Goal: Information Seeking & Learning: Learn about a topic

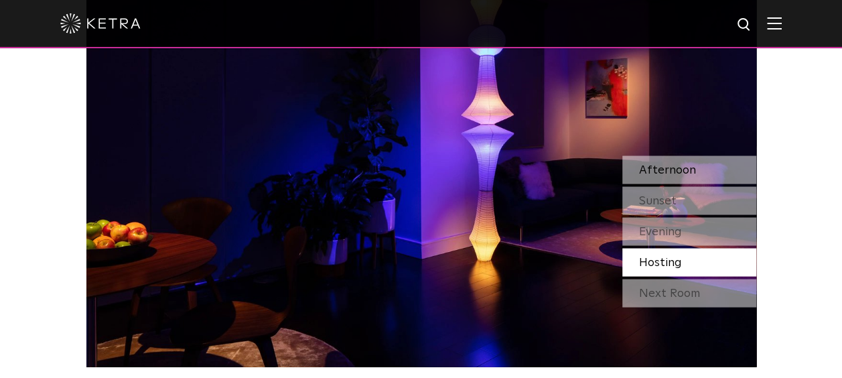
click at [654, 167] on span "Natural" at bounding box center [661, 169] width 44 height 12
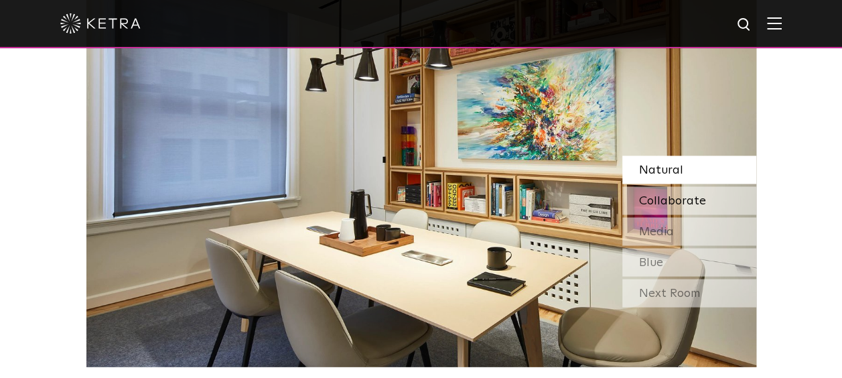
click at [658, 197] on span "Collaborate" at bounding box center [672, 200] width 67 height 12
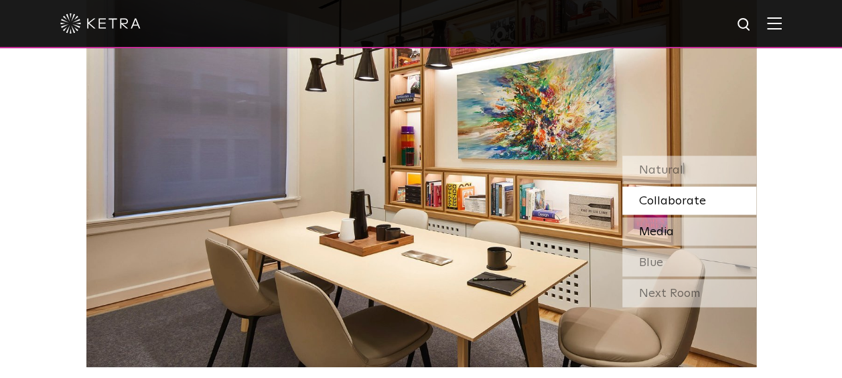
click at [658, 228] on span "Media" at bounding box center [656, 231] width 35 height 12
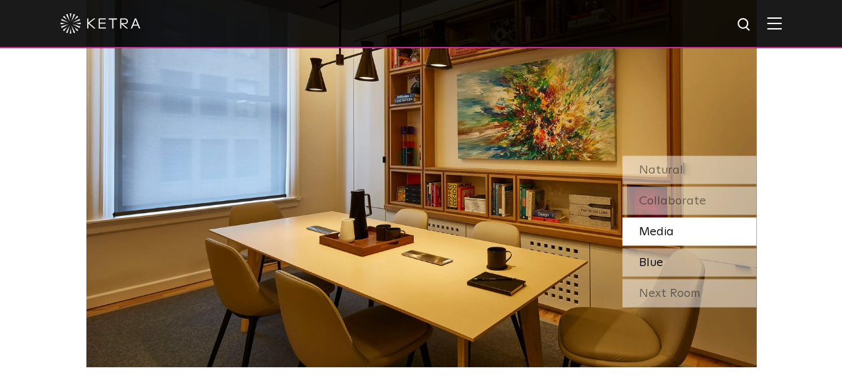
click at [666, 257] on div "Blue" at bounding box center [689, 262] width 134 height 28
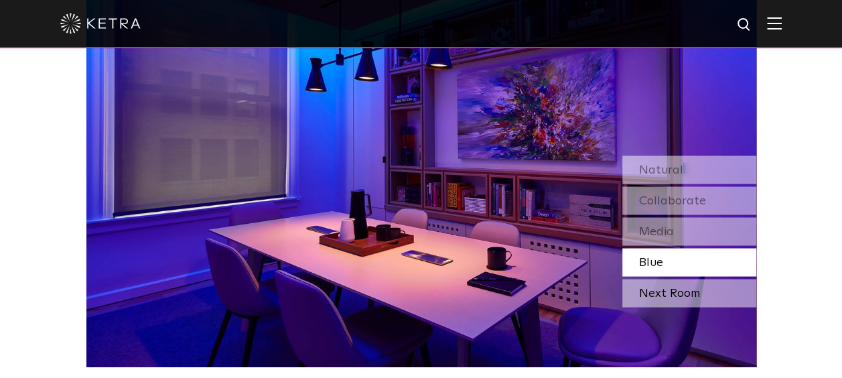
click at [666, 289] on div "Next Room" at bounding box center [689, 293] width 134 height 28
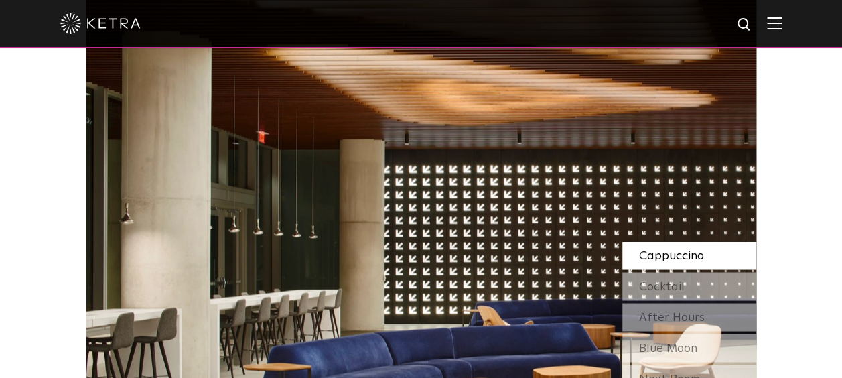
scroll to position [1138, 0]
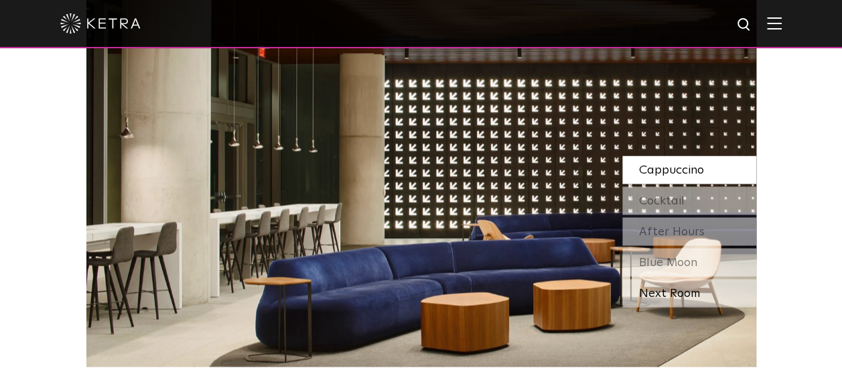
click at [672, 290] on div "Next Room" at bounding box center [689, 293] width 134 height 28
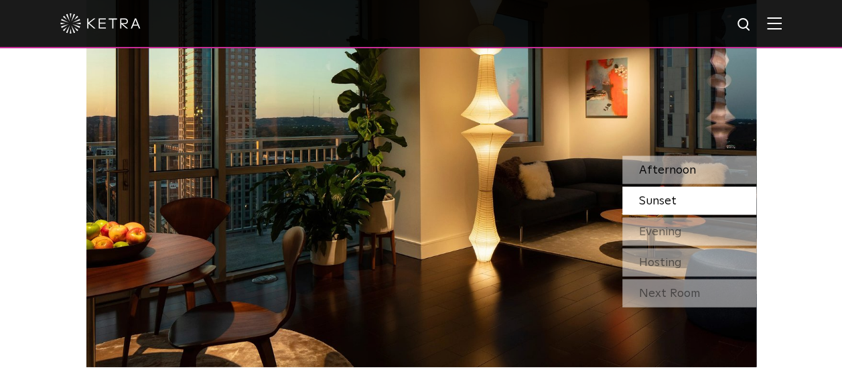
click at [660, 169] on span "Afternoon" at bounding box center [667, 169] width 57 height 12
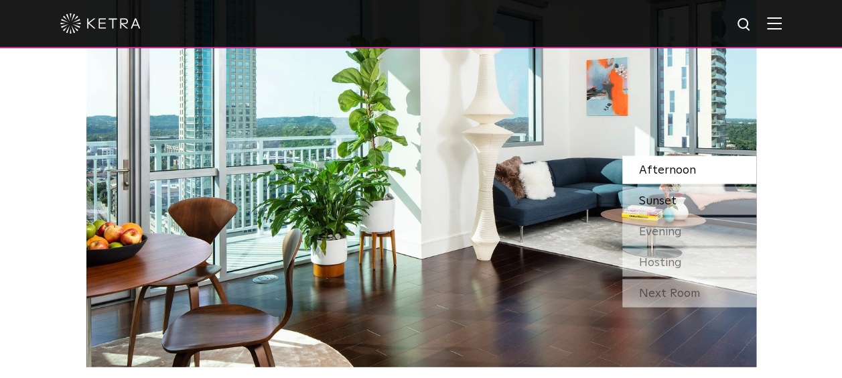
click at [671, 196] on span "Sunset" at bounding box center [657, 200] width 37 height 12
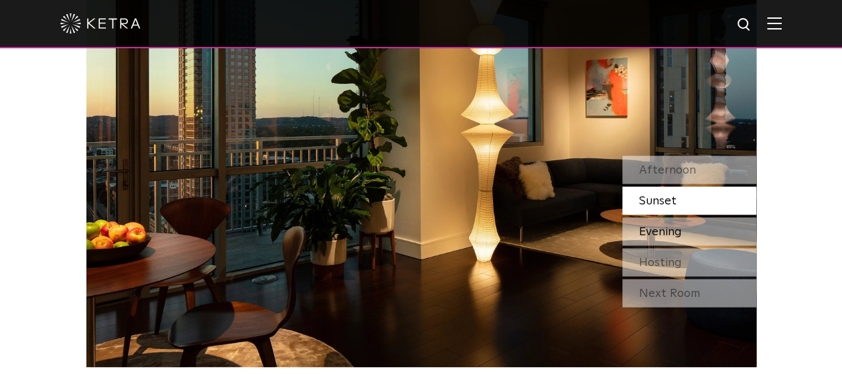
click at [668, 229] on span "Evening" at bounding box center [660, 231] width 43 height 12
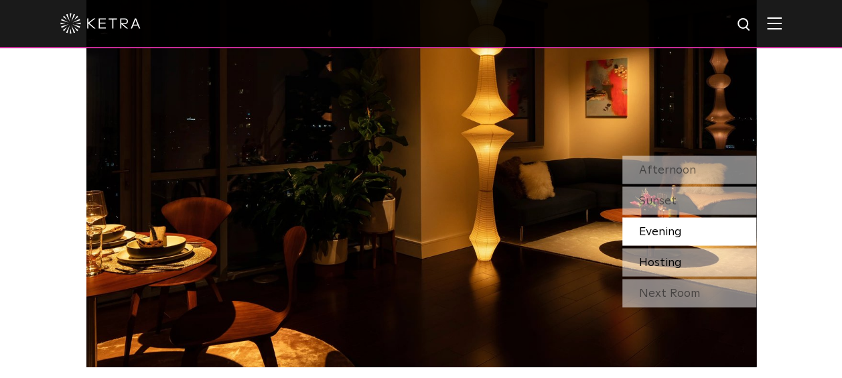
click at [667, 264] on span "Hosting" at bounding box center [660, 262] width 43 height 12
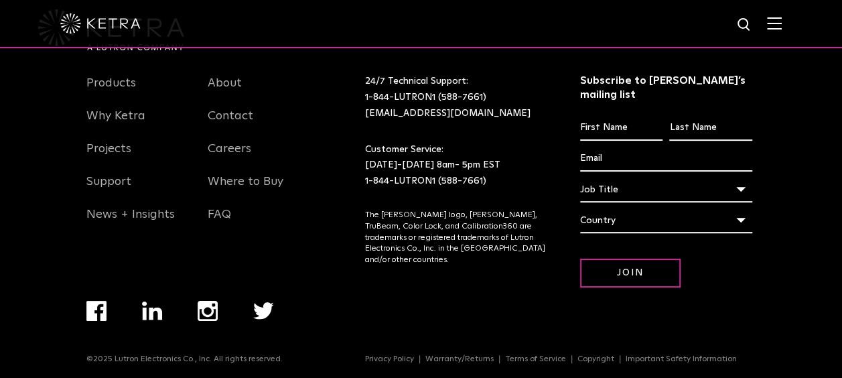
scroll to position [2815, 0]
click at [126, 122] on link "Why Ketra" at bounding box center [115, 123] width 59 height 31
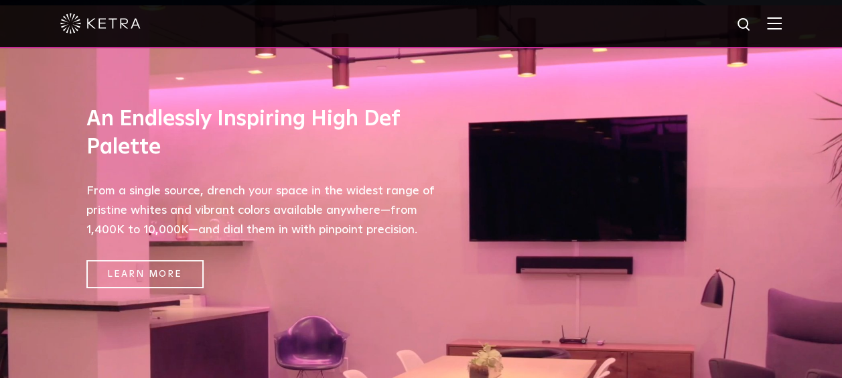
scroll to position [402, 0]
